Goal: Information Seeking & Learning: Learn about a topic

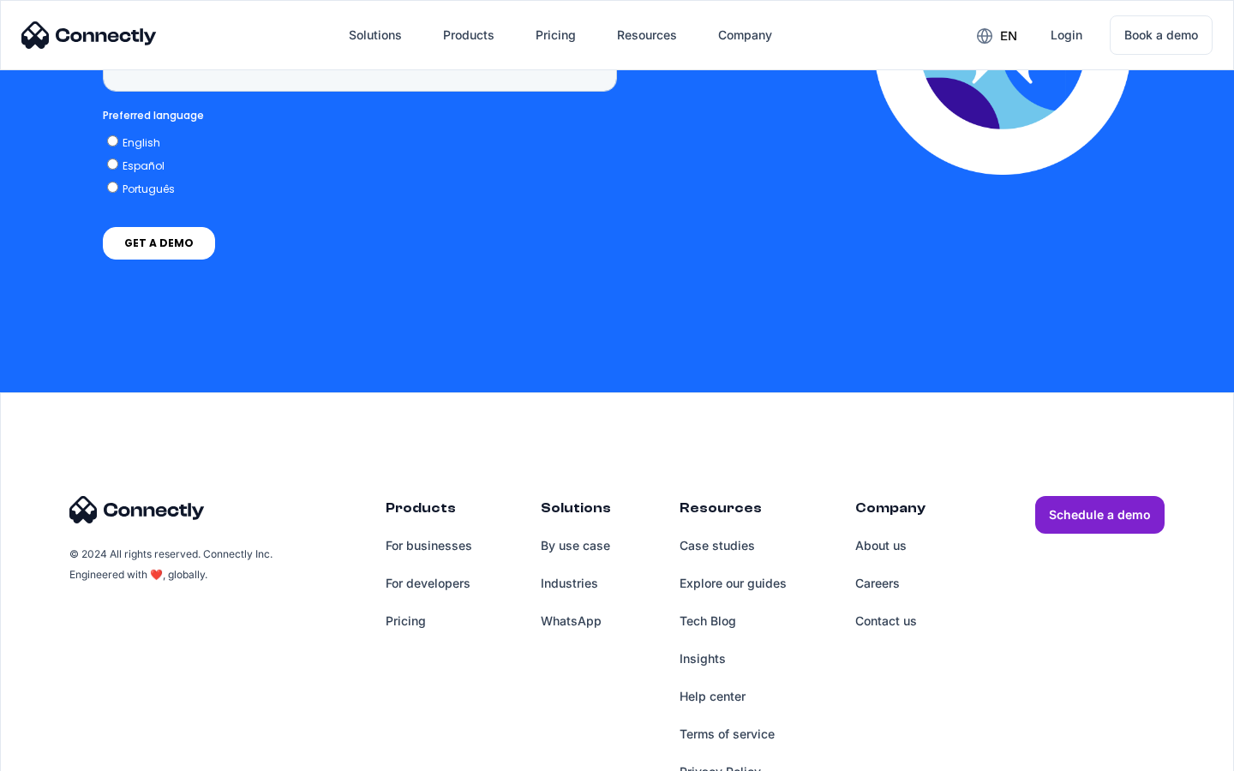
scroll to position [4996, 0]
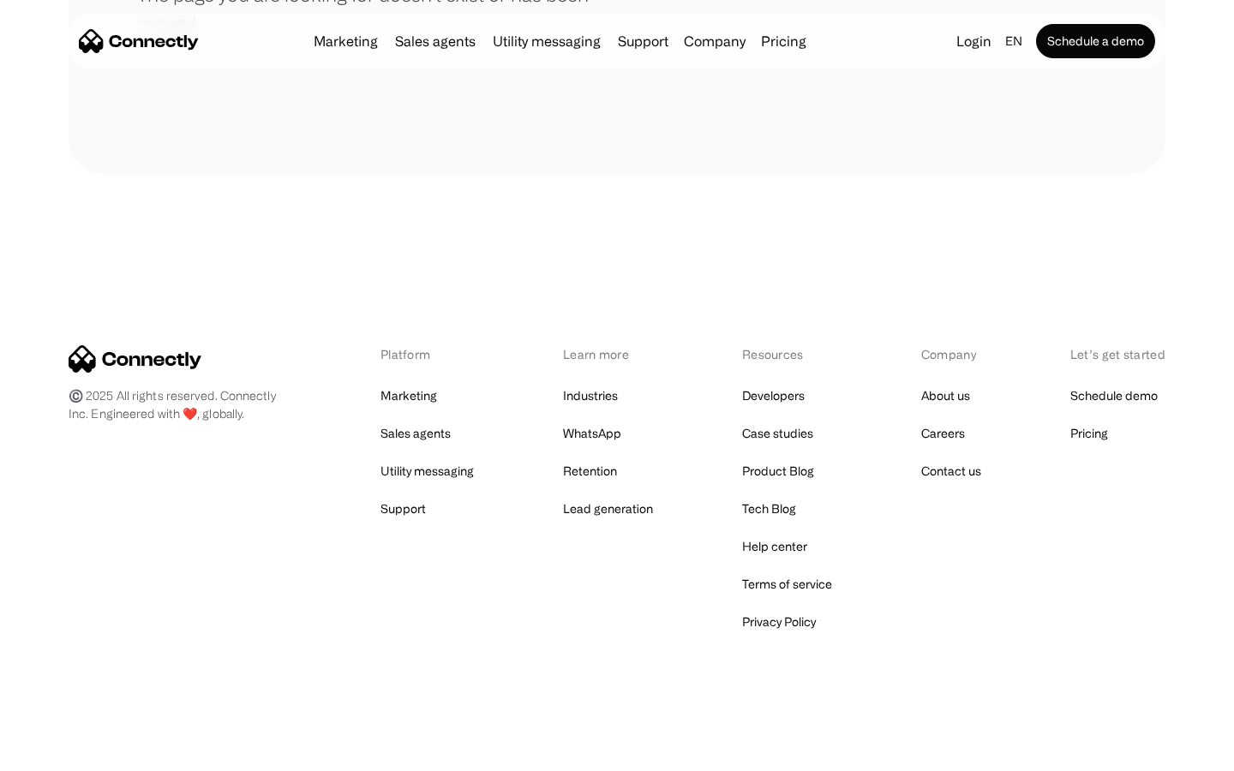
scroll to position [313, 0]
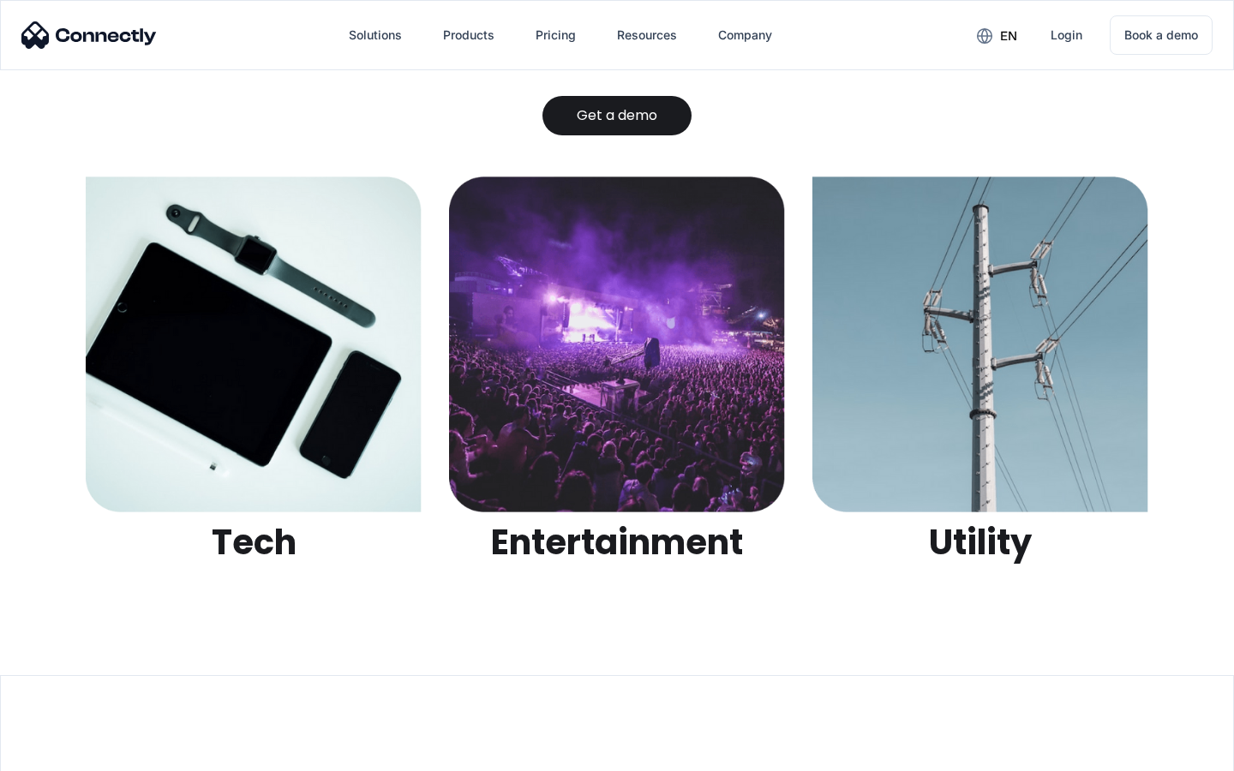
scroll to position [5405, 0]
